Goal: Information Seeking & Learning: Find specific fact

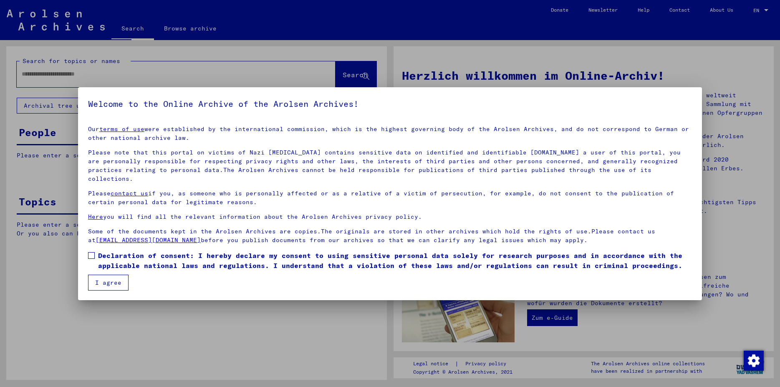
type input "**********"
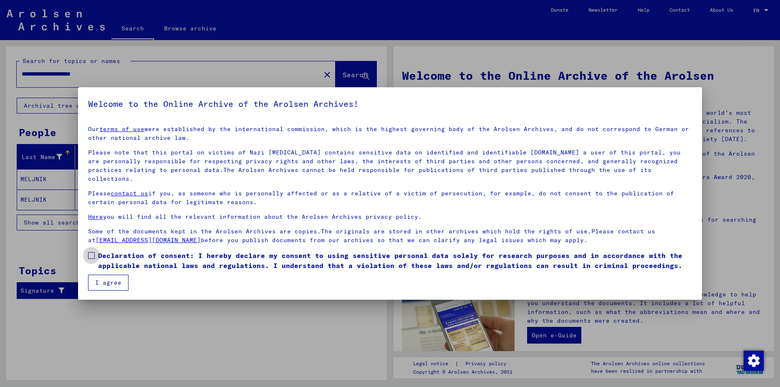
click at [93, 252] on span at bounding box center [91, 255] width 7 height 7
click at [118, 275] on button "I agree" at bounding box center [108, 283] width 40 height 16
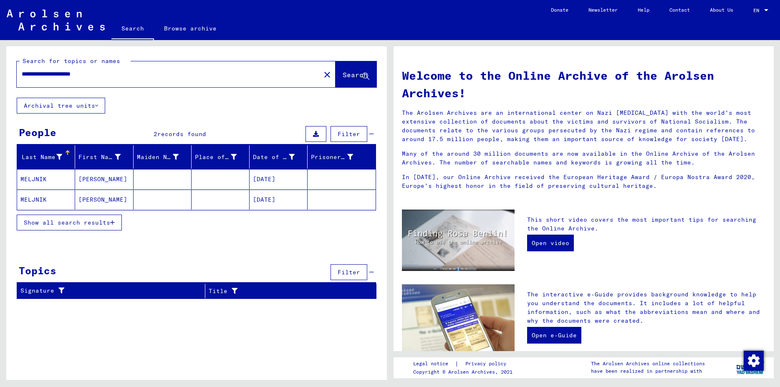
click at [266, 178] on mat-cell "[DATE]" at bounding box center [279, 179] width 58 height 20
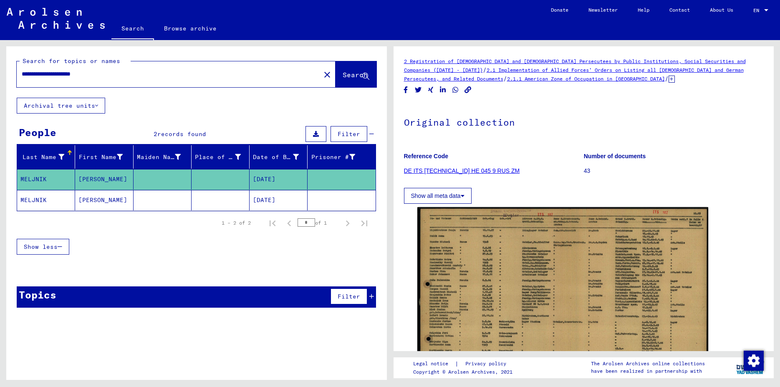
click at [669, 78] on icon at bounding box center [672, 79] width 6 height 7
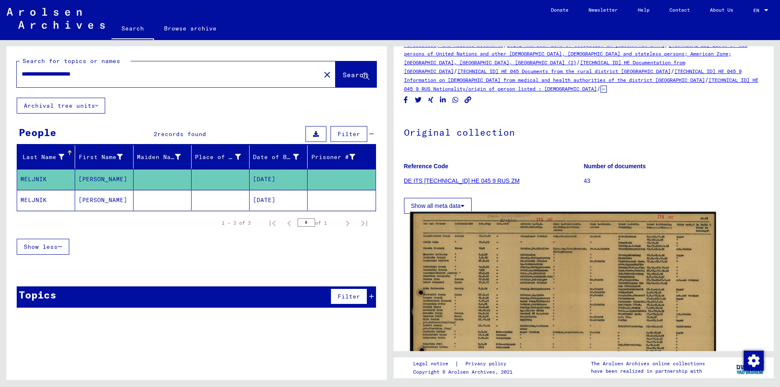
scroll to position [90, 0]
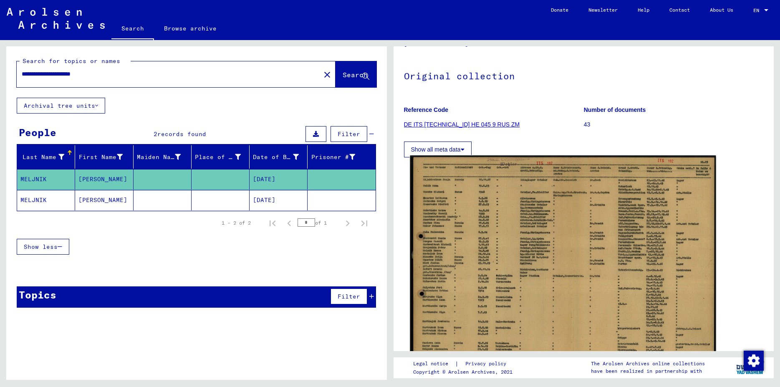
click at [525, 227] on img at bounding box center [563, 263] width 306 height 217
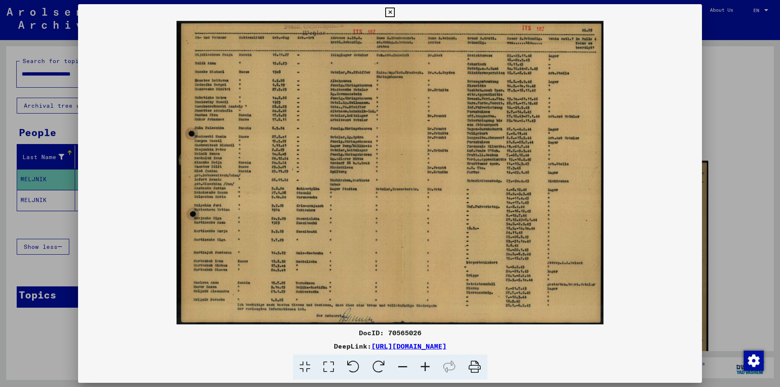
click at [421, 367] on icon at bounding box center [425, 366] width 23 height 25
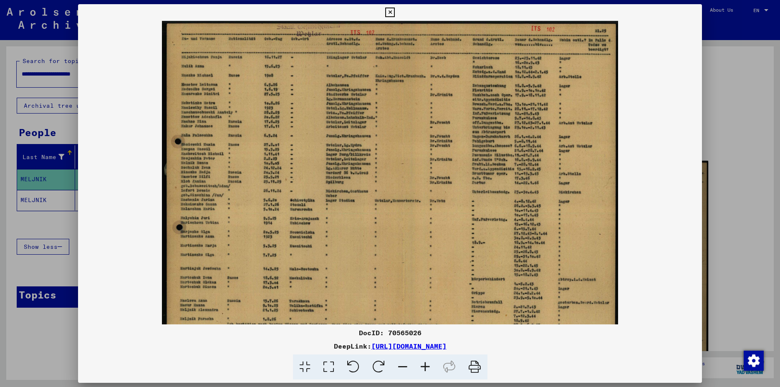
click at [418, 366] on icon at bounding box center [425, 366] width 23 height 25
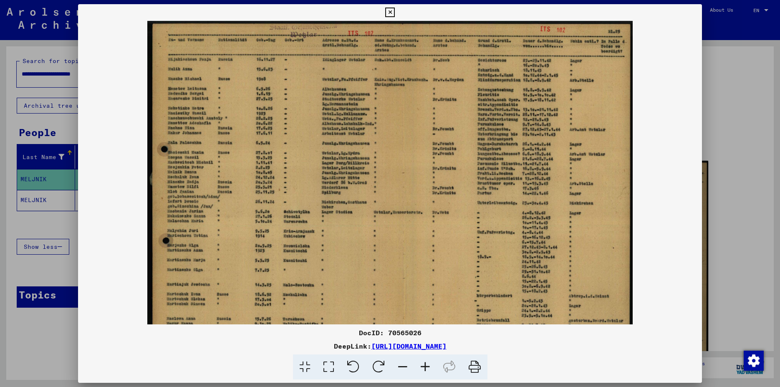
click at [414, 366] on icon at bounding box center [425, 366] width 23 height 25
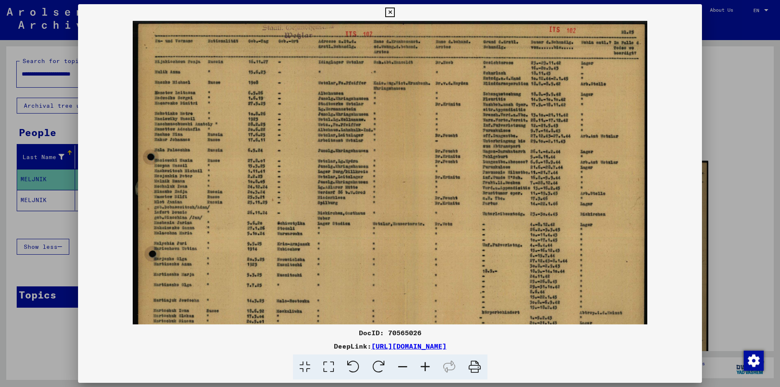
click at [414, 366] on icon at bounding box center [425, 366] width 23 height 25
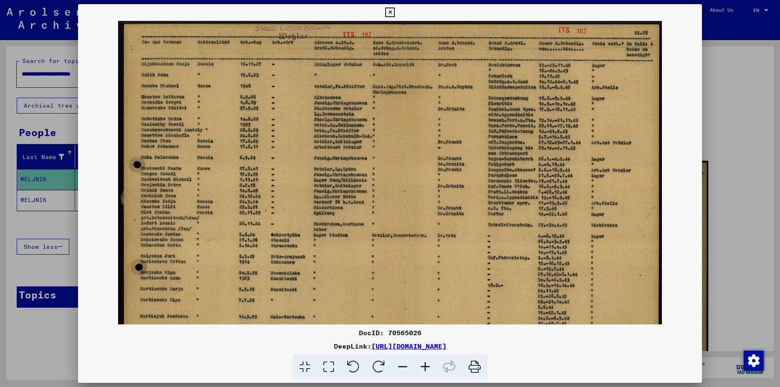
drag, startPoint x: 314, startPoint y: 89, endPoint x: 318, endPoint y: 111, distance: 22.0
click at [318, 111] on img at bounding box center [390, 214] width 544 height 387
drag, startPoint x: 699, startPoint y: 7, endPoint x: 689, endPoint y: 8, distance: 9.6
click at [397, 7] on button at bounding box center [390, 12] width 15 height 17
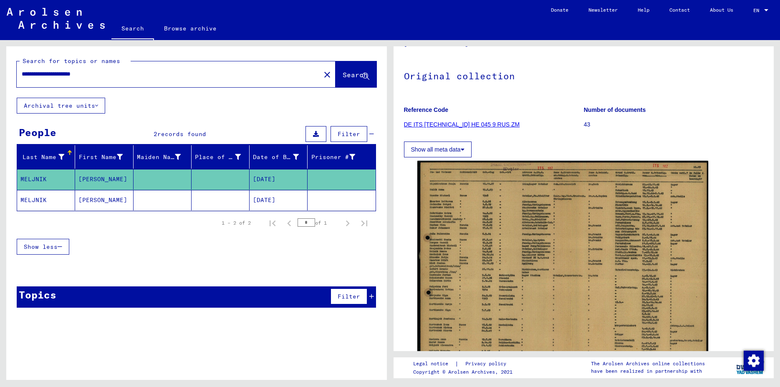
click at [270, 201] on mat-cell "[DATE]" at bounding box center [279, 200] width 58 height 20
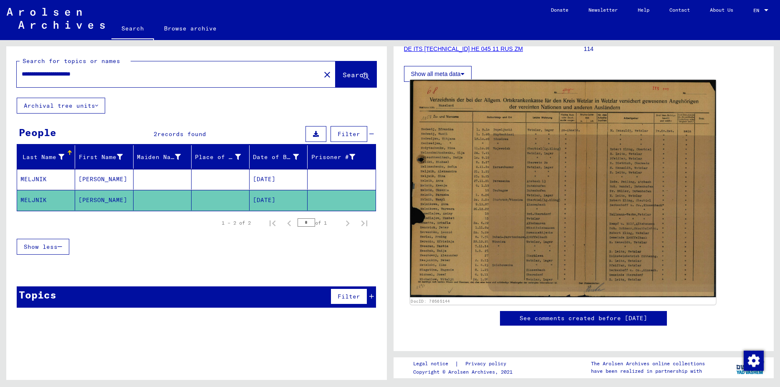
scroll to position [135, 0]
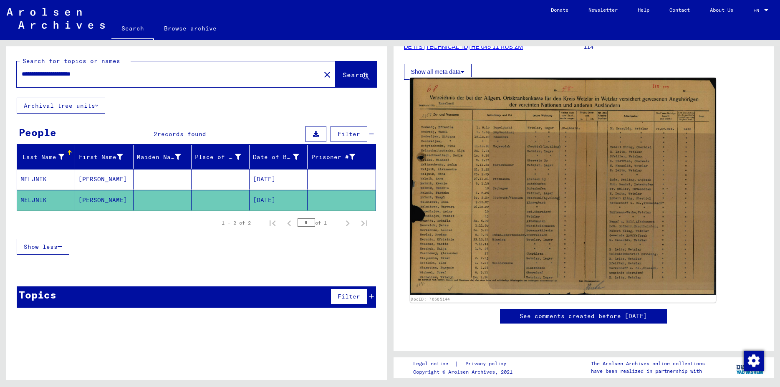
click at [535, 174] on img at bounding box center [563, 186] width 306 height 217
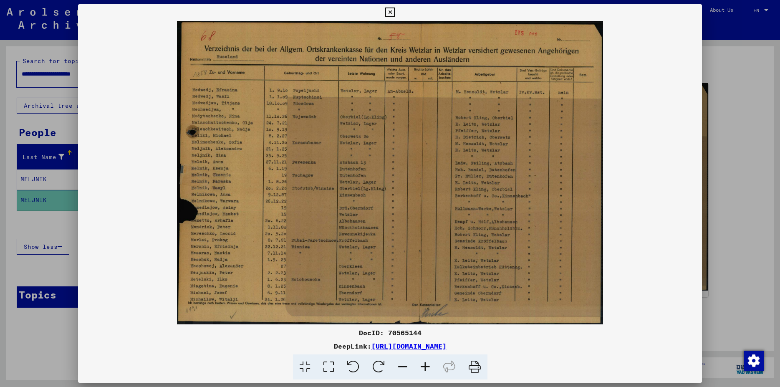
click at [421, 369] on icon at bounding box center [425, 366] width 23 height 25
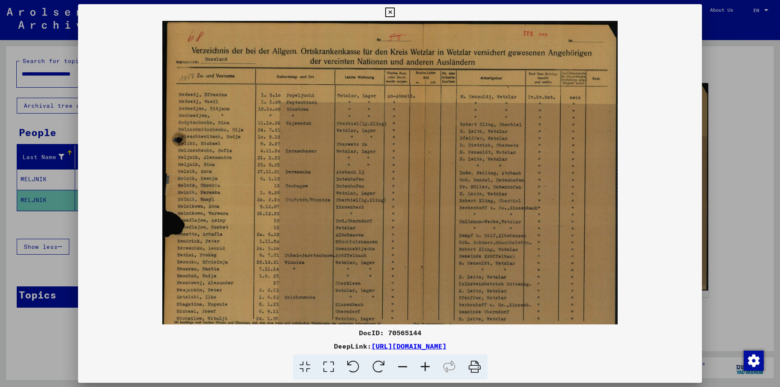
scroll to position [0, 0]
drag, startPoint x: 275, startPoint y: 212, endPoint x: 321, endPoint y: 216, distance: 46.9
click at [321, 216] on img at bounding box center [390, 183] width 456 height 324
click at [422, 366] on icon at bounding box center [425, 366] width 23 height 25
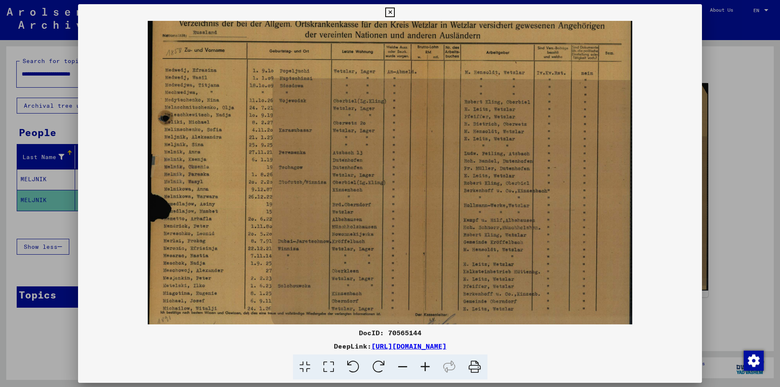
scroll to position [32, 0]
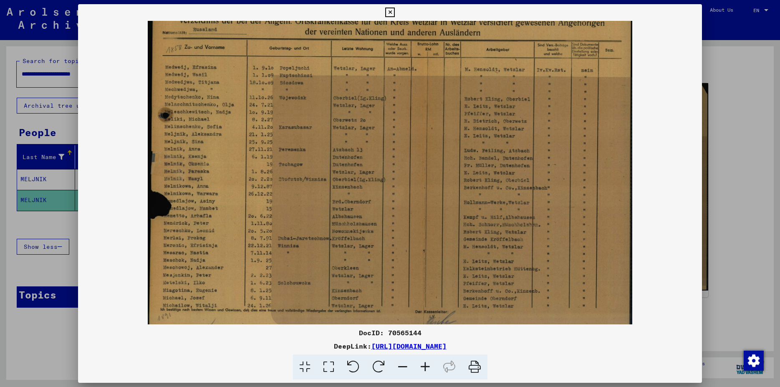
drag, startPoint x: 492, startPoint y: 214, endPoint x: 499, endPoint y: 182, distance: 32.9
click at [499, 182] on img at bounding box center [390, 161] width 485 height 345
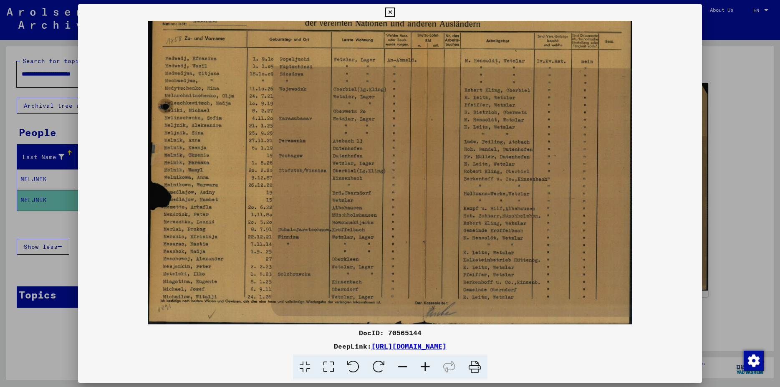
scroll to position [42, 0]
drag, startPoint x: 490, startPoint y: 221, endPoint x: 494, endPoint y: 205, distance: 16.4
click at [494, 205] on img at bounding box center [390, 151] width 485 height 345
